Goal: Transaction & Acquisition: Book appointment/travel/reservation

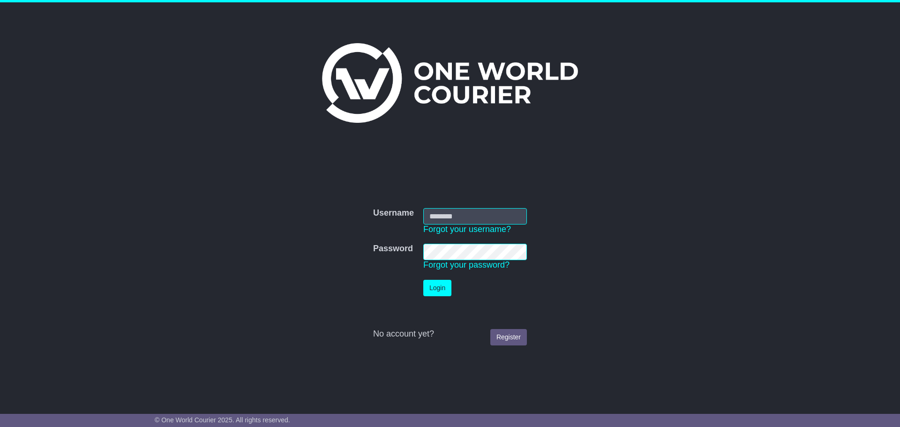
type input "**********"
click at [436, 280] on button "Login" at bounding box center [437, 288] width 28 height 16
